Goal: Task Accomplishment & Management: Use online tool/utility

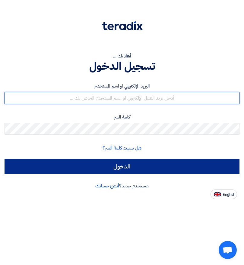
type input "[EMAIL_ADDRESS][DOMAIN_NAME]"
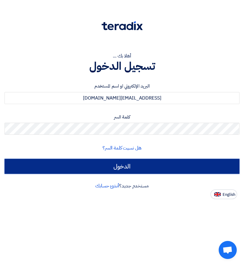
drag, startPoint x: 116, startPoint y: 170, endPoint x: 13, endPoint y: 152, distance: 104.2
click at [116, 170] on input "الدخول" at bounding box center [122, 166] width 235 height 15
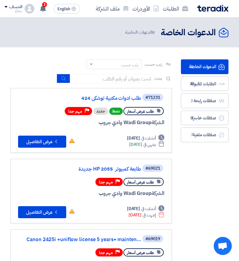
click at [141, 116] on div "طلب عرض أسعار نشط جديد Priority مهم جدا" at bounding box center [115, 111] width 100 height 11
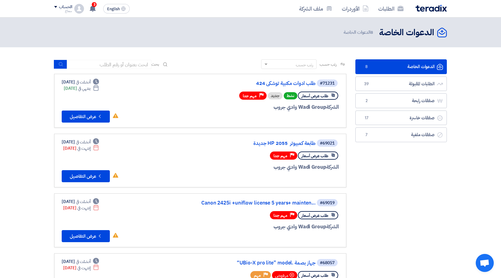
click at [243, 96] on span "طلب عرض أسعار" at bounding box center [315, 96] width 27 height 6
click at [100, 120] on button "Check details عرض التفاصيل" at bounding box center [86, 117] width 48 height 12
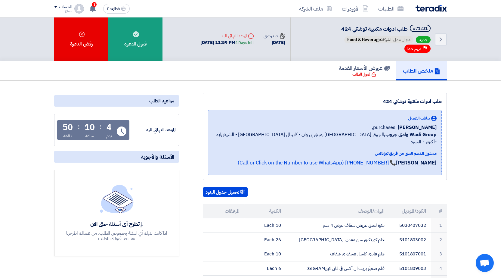
drag, startPoint x: 143, startPoint y: 52, endPoint x: 157, endPoint y: 78, distance: 30.2
click at [143, 52] on div "قبول الدعوه" at bounding box center [135, 39] width 54 height 44
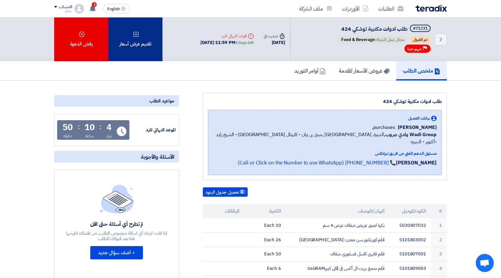
click at [140, 47] on div "تقديم عرض أسعار" at bounding box center [135, 39] width 54 height 44
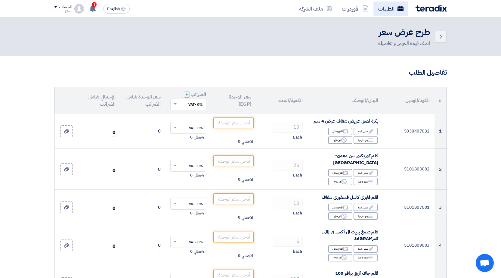
click at [243, 8] on link "الطلبات" at bounding box center [391, 9] width 35 height 14
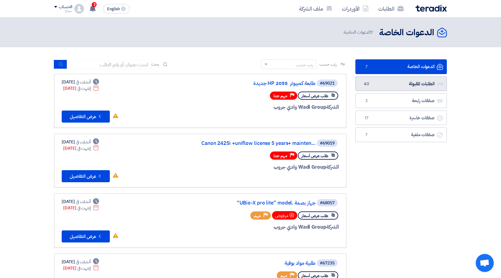
click at [243, 84] on link "الطلبات المقبولة الطلبات المقبولة 40" at bounding box center [402, 84] width 92 height 15
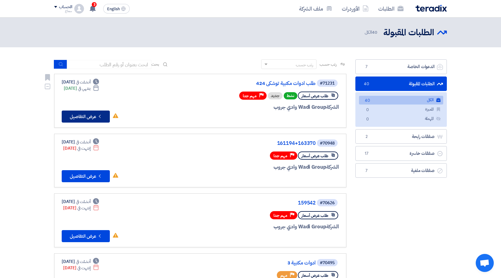
click at [102, 117] on icon "Check details" at bounding box center [100, 117] width 6 height 6
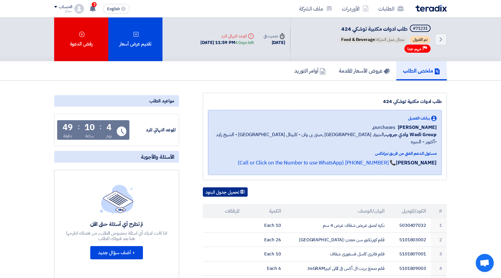
click at [217, 187] on button "تحميل جدول البنود" at bounding box center [225, 192] width 45 height 10
click at [226, 187] on button "تحميل جدول البنود" at bounding box center [225, 192] width 45 height 10
